Goal: Information Seeking & Learning: Learn about a topic

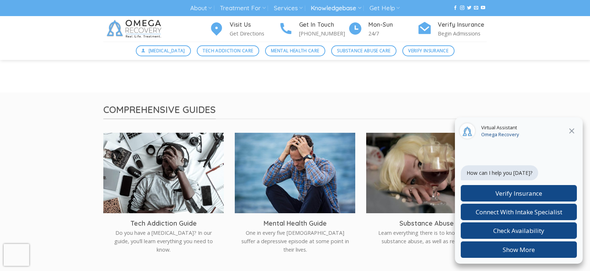
scroll to position [112, 0]
click at [573, 135] on icon at bounding box center [572, 130] width 9 height 9
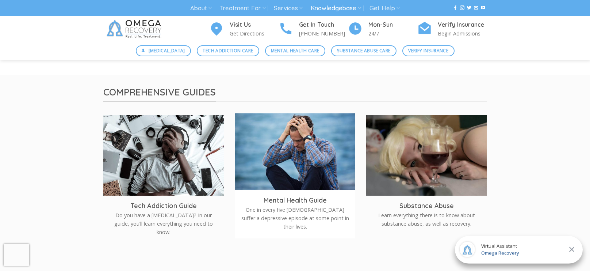
scroll to position [129, 0]
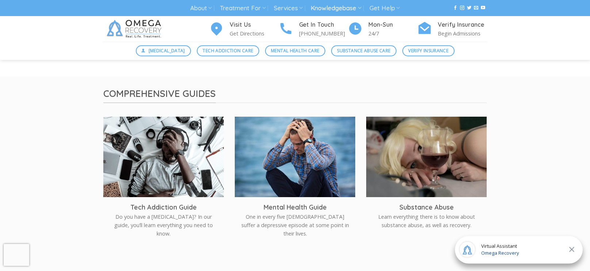
click at [133, 27] on img at bounding box center [135, 29] width 64 height 26
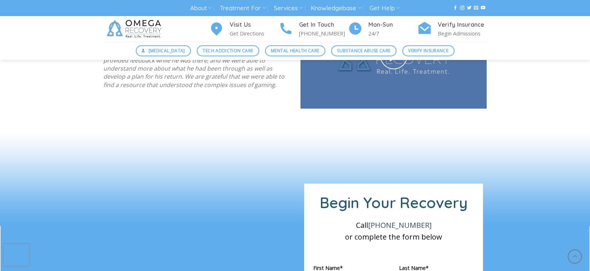
scroll to position [1060, 0]
